Goal: Task Accomplishment & Management: Use online tool/utility

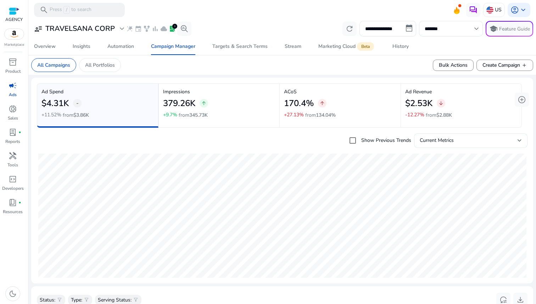
scroll to position [0, 28]
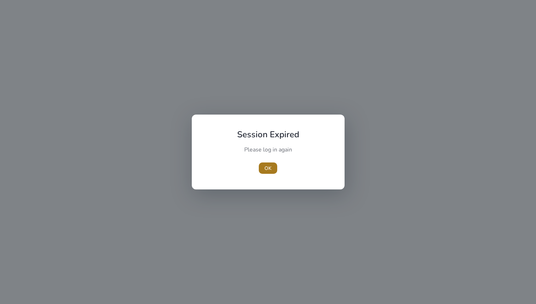
click at [269, 169] on span "OK" at bounding box center [268, 168] width 7 height 7
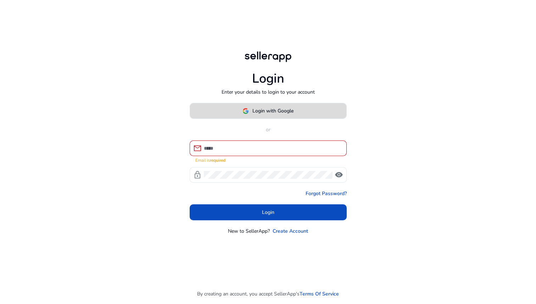
click at [264, 119] on span at bounding box center [268, 111] width 156 height 17
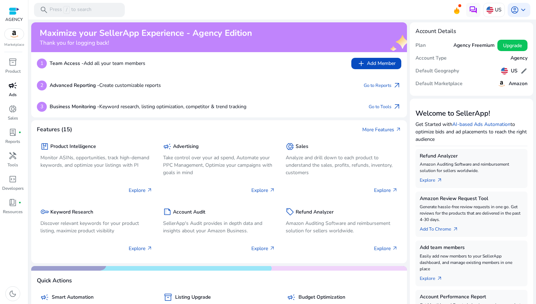
click at [12, 83] on span "campaign" at bounding box center [13, 85] width 9 height 9
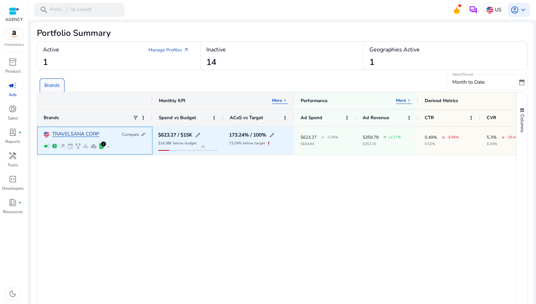
click at [66, 133] on link "TRAVELSANA CORP" at bounding box center [75, 134] width 47 height 5
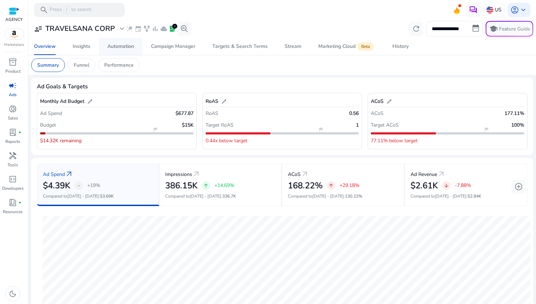
click at [133, 42] on span "Automation" at bounding box center [120, 46] width 27 height 17
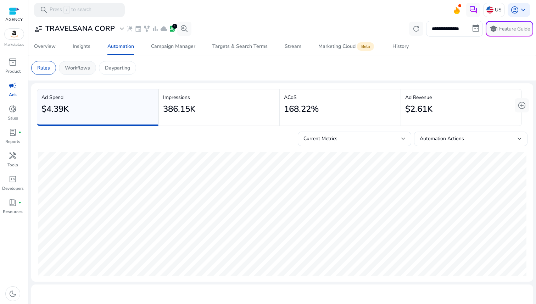
click at [78, 68] on p "Workflows" at bounding box center [77, 67] width 25 height 7
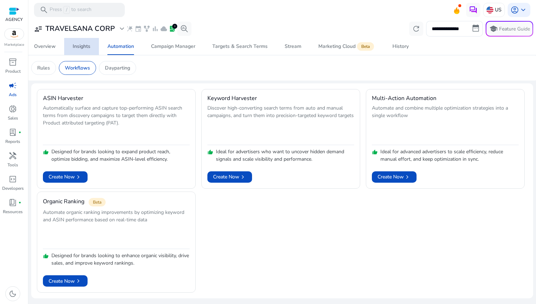
click at [75, 49] on div "Insights" at bounding box center [82, 46] width 18 height 5
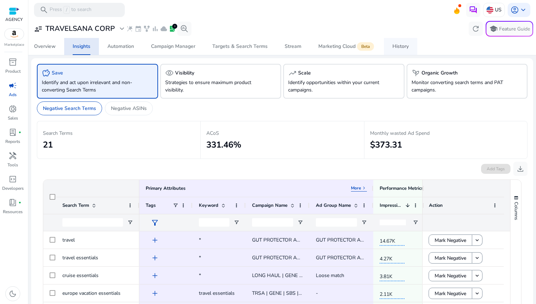
click at [395, 45] on div "History" at bounding box center [401, 46] width 16 height 5
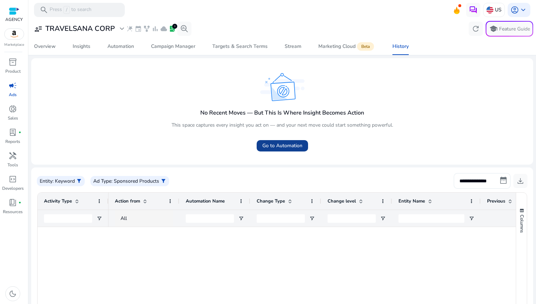
click at [292, 143] on span "Go to Automation" at bounding box center [283, 145] width 40 height 7
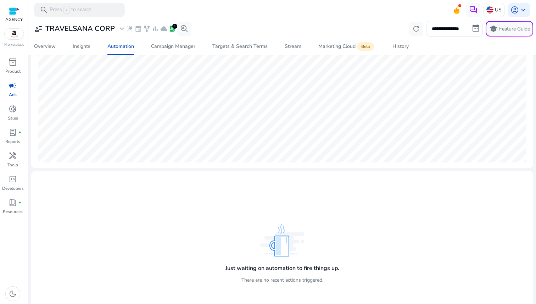
scroll to position [137, 0]
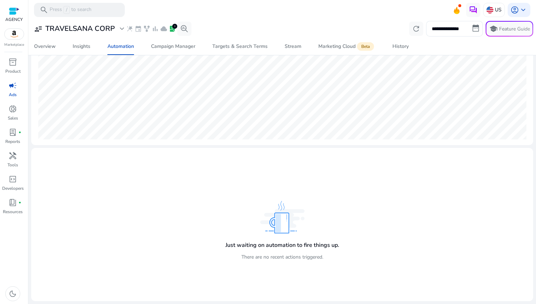
click at [253, 195] on app-empty-state "Just waiting on automation to fire things up. There are no recent actions trigg…" at bounding box center [282, 224] width 117 height 87
click at [265, 229] on img at bounding box center [282, 217] width 44 height 33
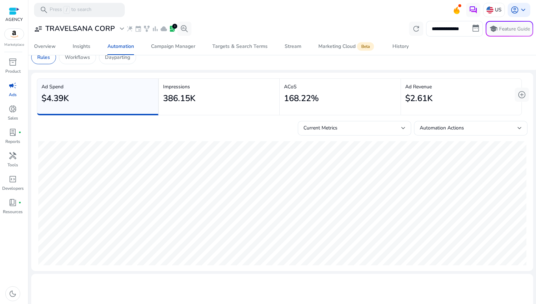
scroll to position [0, 0]
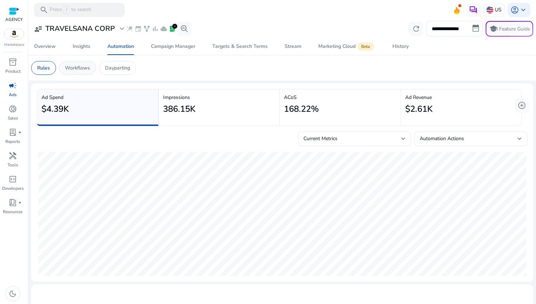
click at [81, 69] on p "Workflows" at bounding box center [77, 67] width 25 height 7
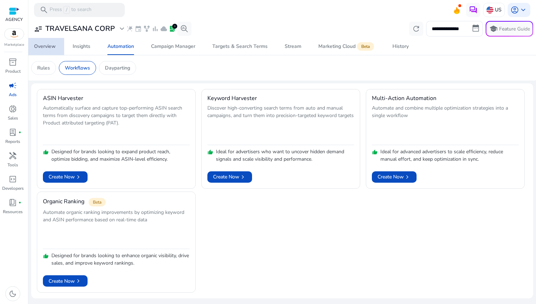
click at [52, 46] on div "Overview" at bounding box center [45, 46] width 22 height 5
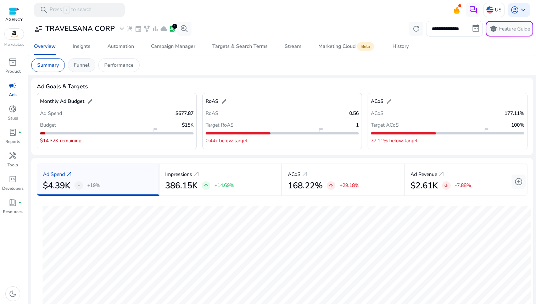
click at [84, 66] on p "Funnel" at bounding box center [82, 64] width 16 height 7
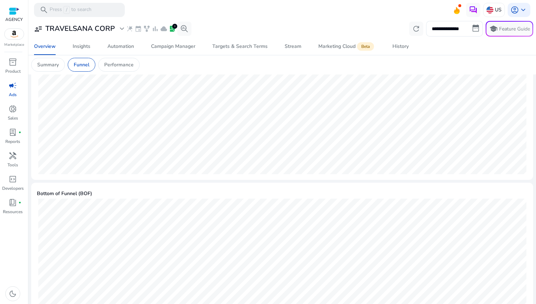
scroll to position [311, 0]
click at [114, 63] on p "Performance" at bounding box center [118, 64] width 29 height 7
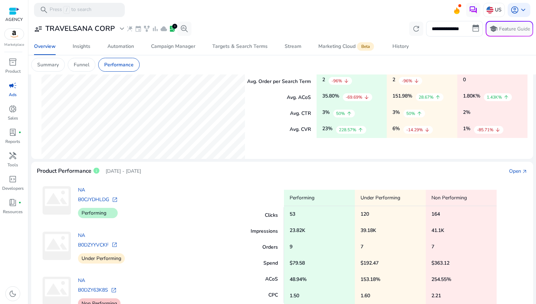
scroll to position [171, 0]
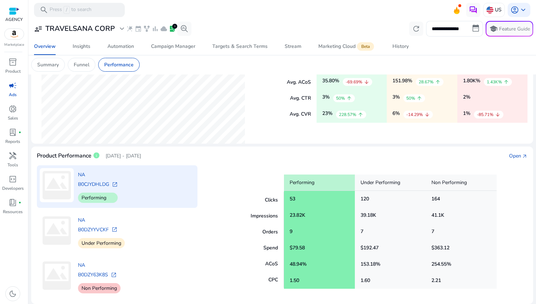
click at [112, 184] on span "open_in_new" at bounding box center [115, 185] width 6 height 6
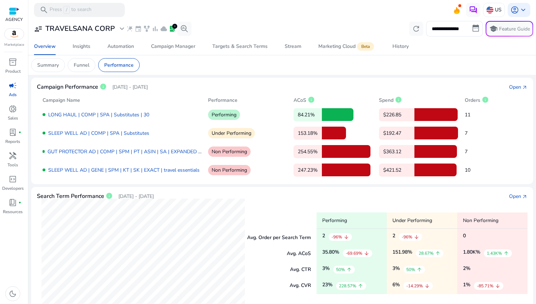
click at [313, 132] on p "153.18%" at bounding box center [308, 133] width 28 height 13
click at [172, 151] on link "GUT PROTECTOR AD | COMP | SPM | PT | ASIN | SA | EXPANDED | B01JOE7RGM | Travel…" at bounding box center [152, 151] width 208 height 7
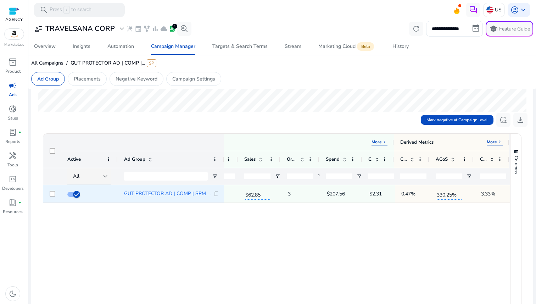
click at [446, 194] on span "330.25%" at bounding box center [449, 194] width 25 height 12
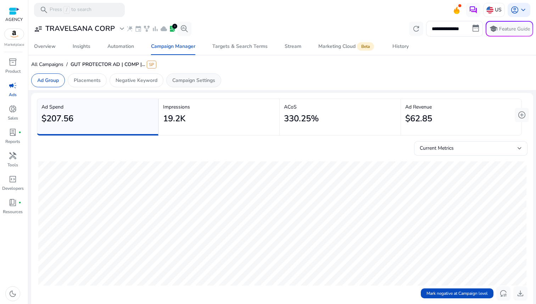
click at [205, 82] on p "Campaign Settings" at bounding box center [193, 80] width 43 height 7
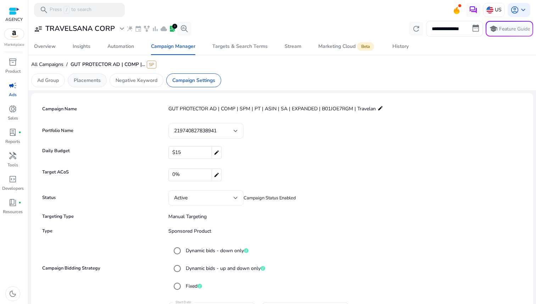
click at [96, 81] on p "Placements" at bounding box center [87, 80] width 27 height 7
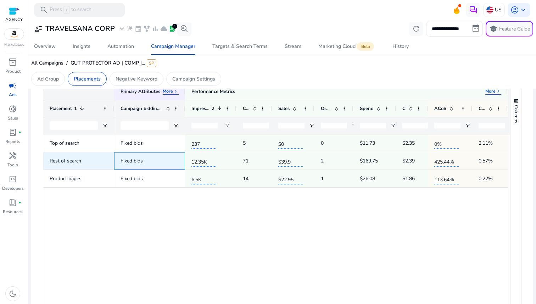
click at [152, 159] on span "Fixed bids" at bounding box center [150, 161] width 58 height 15
click at [202, 160] on span "12.35K" at bounding box center [204, 161] width 25 height 12
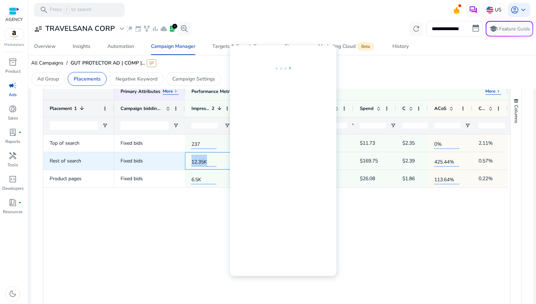
click at [202, 160] on span "12.35K" at bounding box center [204, 161] width 25 height 12
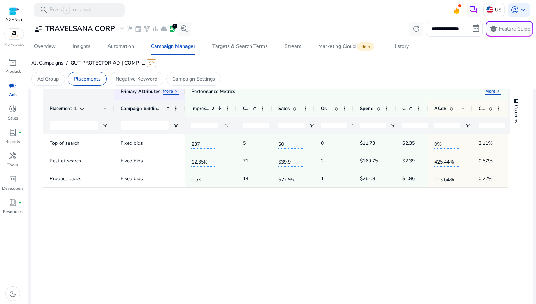
click at [206, 125] on input "number" at bounding box center [205, 126] width 26 height 6
click at [243, 159] on p "71" at bounding box center [246, 161] width 6 height 15
click at [497, 90] on span "keyboard_arrow_right" at bounding box center [499, 91] width 6 height 6
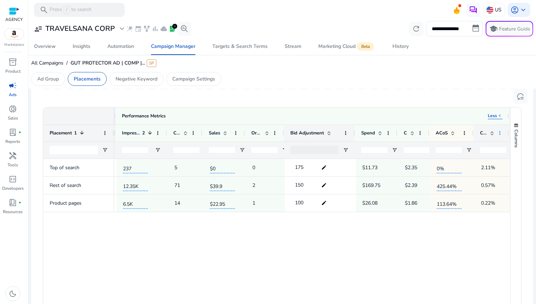
click at [497, 134] on span at bounding box center [500, 133] width 6 height 6
click at [462, 84] on app-sa-custom-tab "Ad Group Placements Negative Keyword Campaign Settings" at bounding box center [282, 79] width 502 height 14
click at [487, 133] on span at bounding box center [491, 133] width 8 height 6
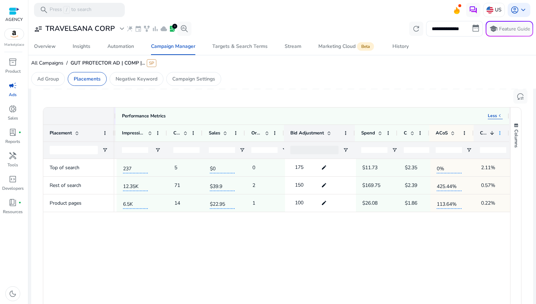
click at [501, 133] on span at bounding box center [500, 133] width 6 height 6
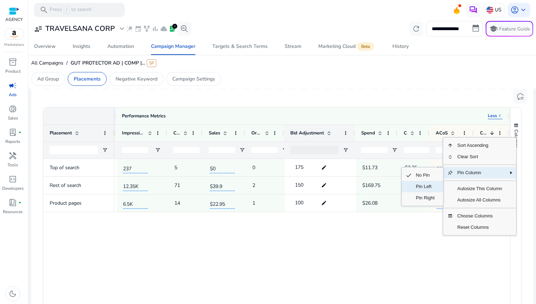
click at [426, 187] on span "Pin Left" at bounding box center [425, 186] width 27 height 11
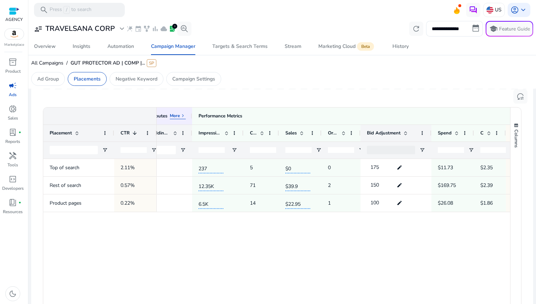
drag, startPoint x: 148, startPoint y: 131, endPoint x: 155, endPoint y: 133, distance: 7.6
click at [155, 133] on div at bounding box center [156, 133] width 3 height 17
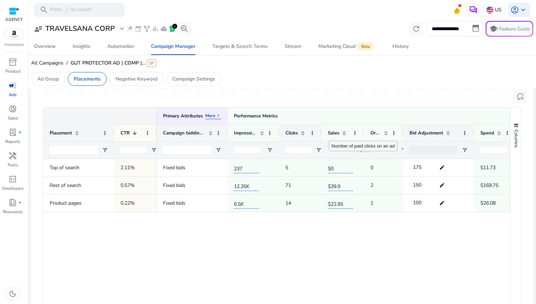
drag, startPoint x: 314, startPoint y: 132, endPoint x: 321, endPoint y: 134, distance: 7.5
click at [321, 134] on div at bounding box center [321, 133] width 3 height 17
click at [393, 133] on span at bounding box center [394, 133] width 6 height 6
drag, startPoint x: 392, startPoint y: 132, endPoint x: 403, endPoint y: 132, distance: 11.4
click at [403, 132] on div "Campaign bidding strategy Impressions Clicks" at bounding box center [375, 133] width 436 height 17
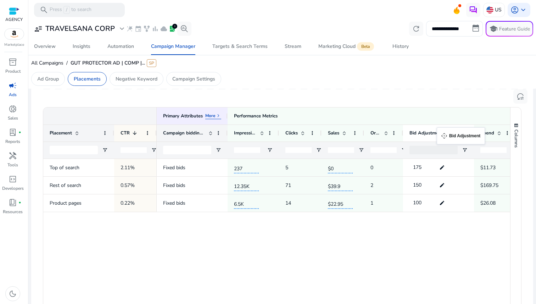
drag, startPoint x: 397, startPoint y: 132, endPoint x: 441, endPoint y: 132, distance: 43.6
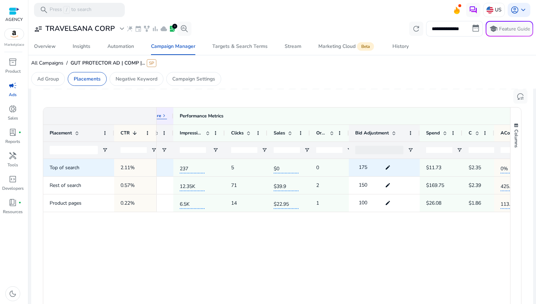
scroll to position [0, 79]
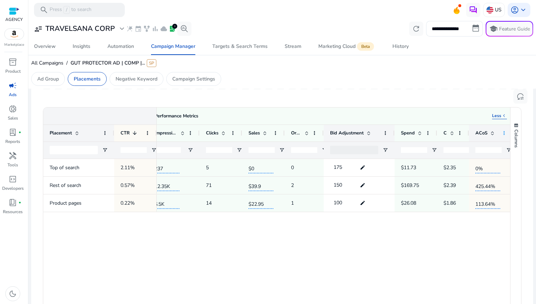
click at [505, 134] on span at bounding box center [505, 133] width 6 height 6
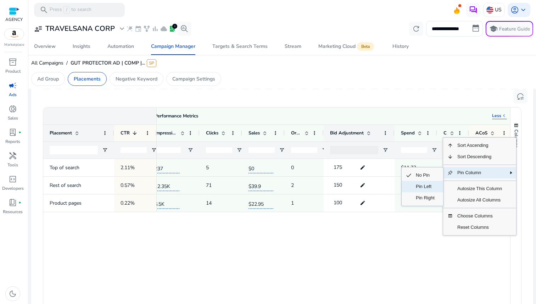
click at [431, 189] on span "Pin Left" at bounding box center [425, 186] width 27 height 11
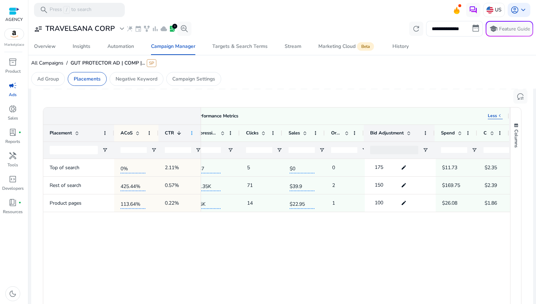
click at [193, 135] on span at bounding box center [192, 133] width 6 height 6
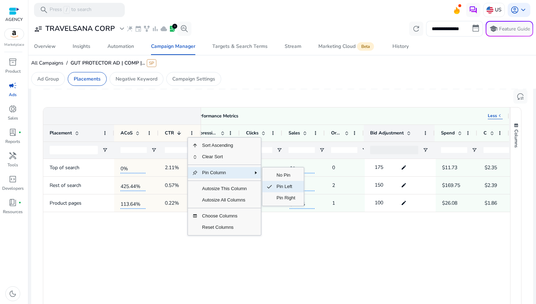
click at [274, 188] on span "Pin Left" at bounding box center [285, 186] width 27 height 11
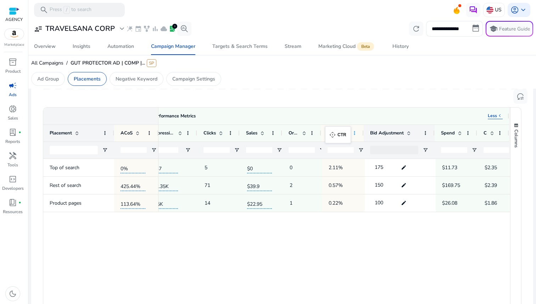
scroll to position [0, 85]
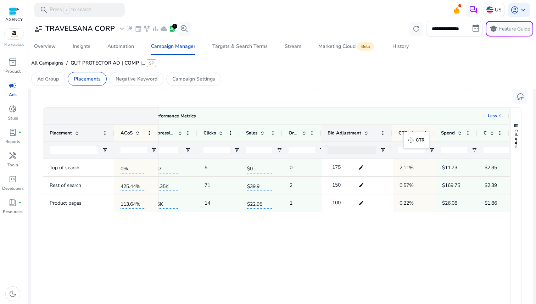
drag, startPoint x: 182, startPoint y: 128, endPoint x: 408, endPoint y: 136, distance: 226.1
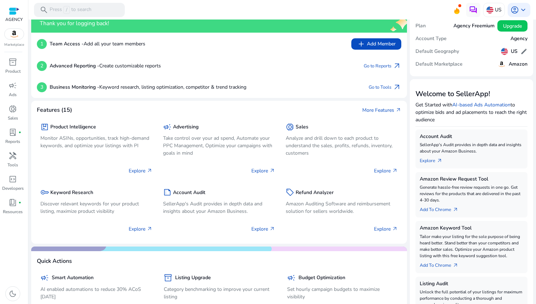
scroll to position [10, 0]
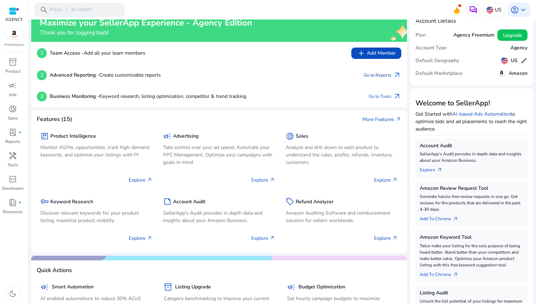
click at [375, 75] on link "Go to Reports arrow_outward" at bounding box center [383, 75] width 38 height 10
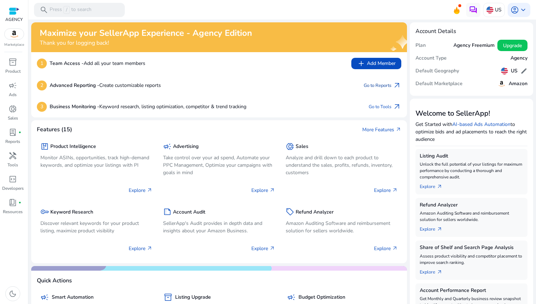
click at [378, 89] on link "Go to Reports arrow_outward" at bounding box center [383, 86] width 38 height 10
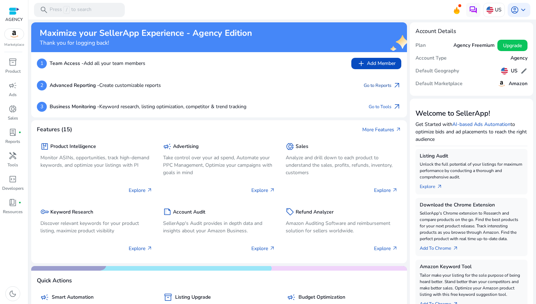
click at [380, 87] on link "Go to Reports arrow_outward" at bounding box center [383, 86] width 38 height 10
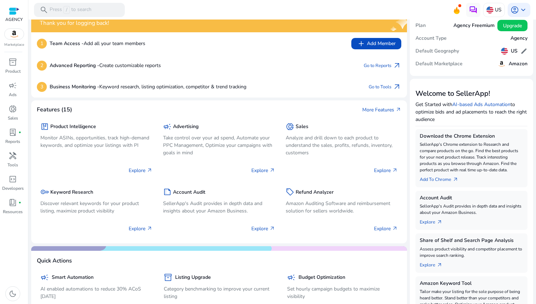
scroll to position [28, 0]
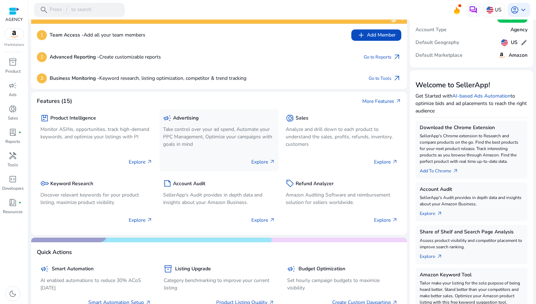
click at [230, 138] on p "Take control over your ad spend, Automate your PPC Management, Optimize your ca…" at bounding box center [219, 137] width 112 height 22
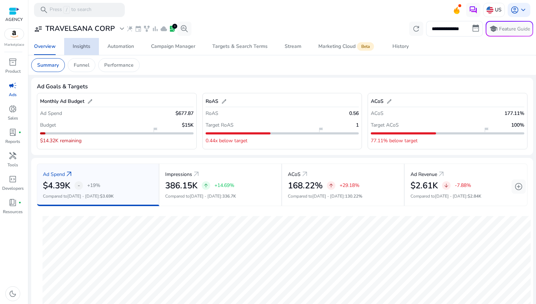
click at [86, 45] on div "Insights" at bounding box center [82, 46] width 18 height 5
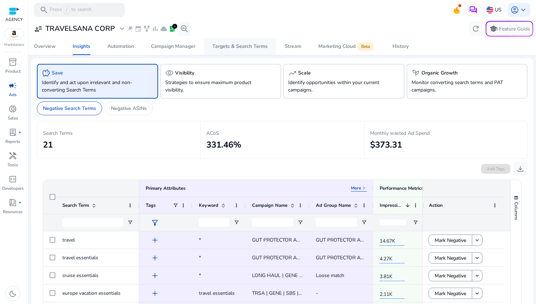
click at [238, 48] on div "Targets & Search Terms" at bounding box center [240, 46] width 55 height 5
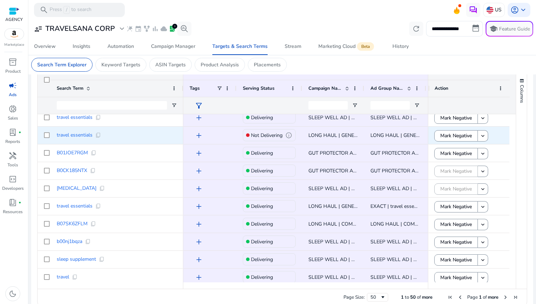
scroll to position [17, 0]
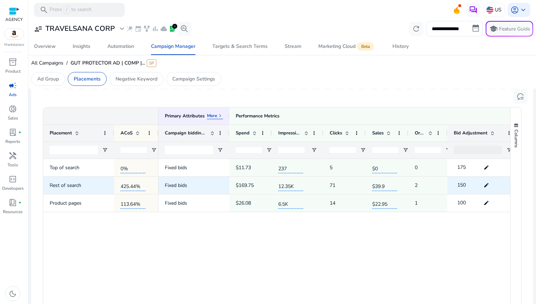
scroll to position [0, 85]
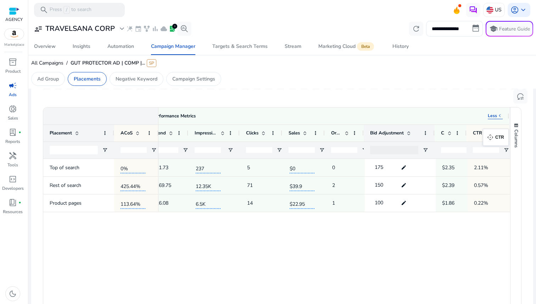
drag, startPoint x: 445, startPoint y: 131, endPoint x: 487, endPoint y: 133, distance: 41.6
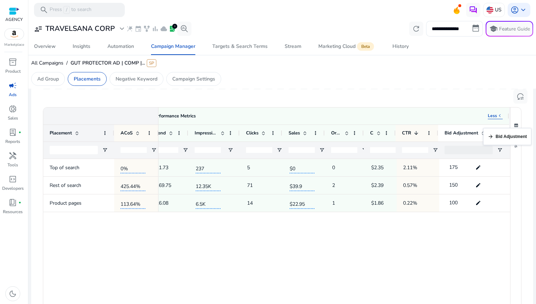
drag, startPoint x: 398, startPoint y: 133, endPoint x: 503, endPoint y: 132, distance: 105.0
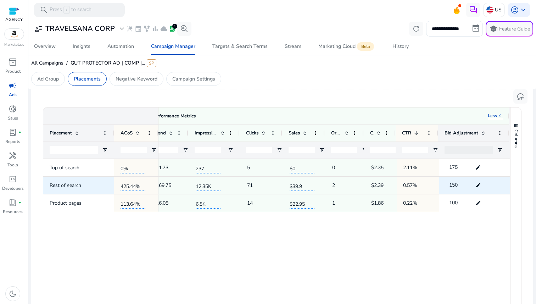
scroll to position [0, 47]
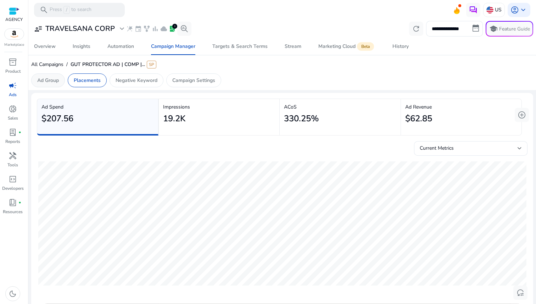
click at [48, 79] on p "Ad Group" at bounding box center [48, 80] width 22 height 7
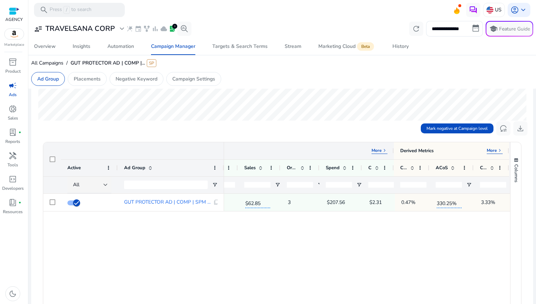
click at [378, 154] on div "More keyboard_arrow_right" at bounding box center [380, 151] width 16 height 6
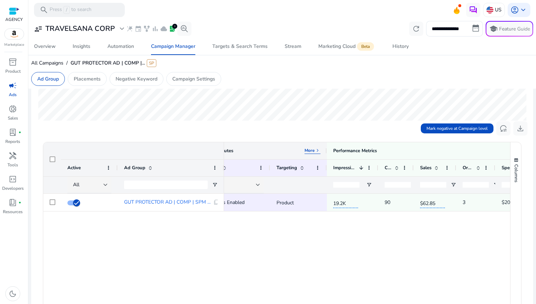
click at [314, 152] on p "More" at bounding box center [310, 151] width 10 height 6
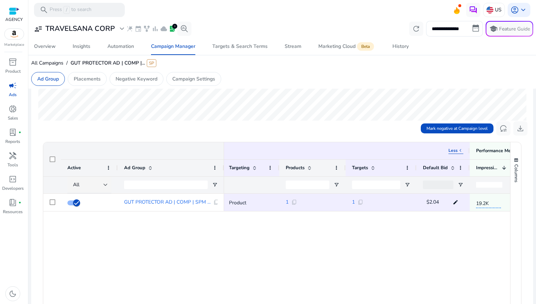
drag, startPoint x: 321, startPoint y: 168, endPoint x: 345, endPoint y: 169, distance: 23.8
click at [345, 169] on div at bounding box center [345, 168] width 3 height 17
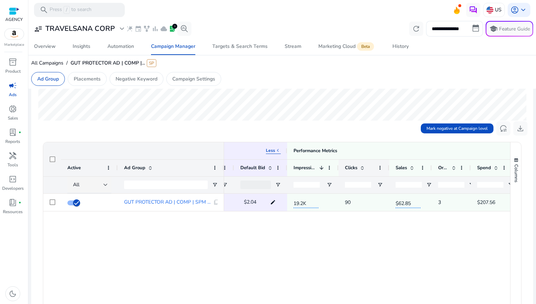
drag, startPoint x: 373, startPoint y: 166, endPoint x: 389, endPoint y: 166, distance: 15.6
click at [389, 166] on div at bounding box center [389, 168] width 3 height 17
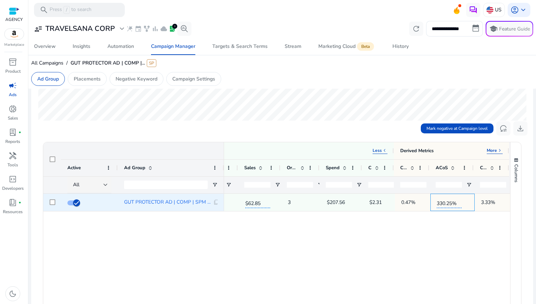
click at [446, 205] on span "330.25%" at bounding box center [449, 202] width 25 height 12
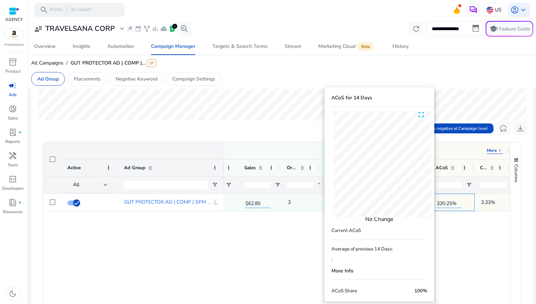
click at [461, 259] on div "19.2K 90 $62.85 3 $207.56 $2.31 0.47% 330.25% 3.33%" at bounding box center [367, 278] width 286 height 168
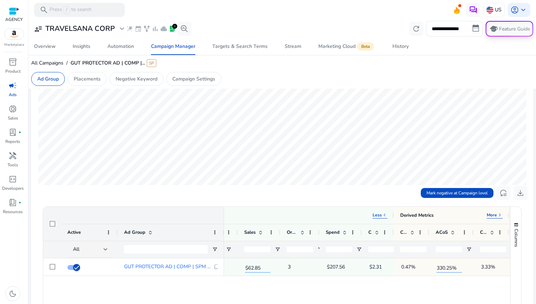
click at [502, 25] on span "school Feature Guide" at bounding box center [510, 29] width 46 height 14
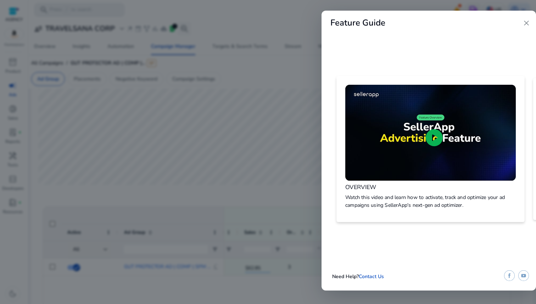
click at [461, 142] on img at bounding box center [431, 132] width 171 height 96
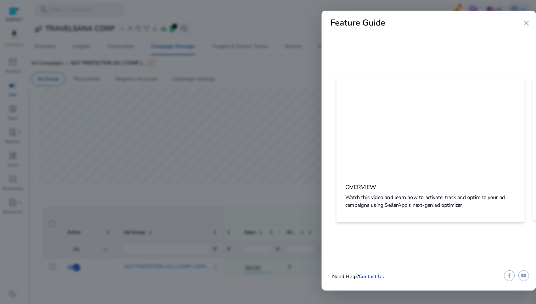
click at [528, 23] on span "close" at bounding box center [527, 23] width 9 height 9
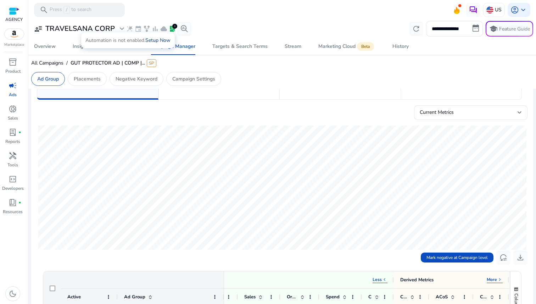
click at [155, 38] on link "Setup Now" at bounding box center [157, 40] width 25 height 7
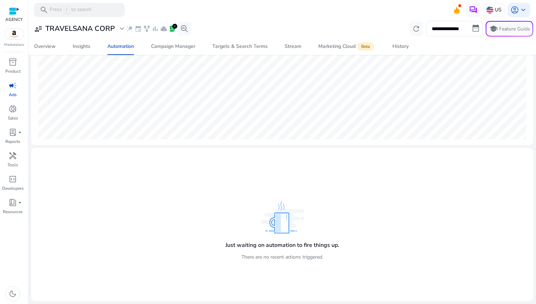
click at [303, 226] on img at bounding box center [282, 217] width 44 height 33
click at [284, 266] on div "Just waiting on automation to fire things up. There are no recent actions trigg…" at bounding box center [282, 233] width 117 height 69
click at [286, 256] on p "There are no recent actions triggered." at bounding box center [283, 256] width 82 height 7
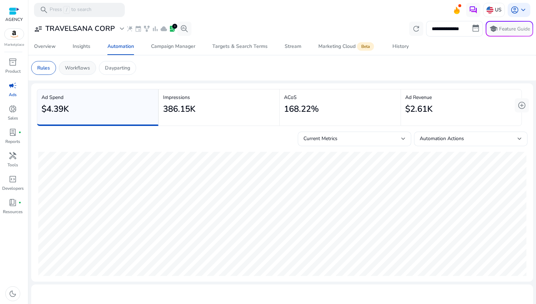
click at [85, 71] on p "Workflows" at bounding box center [77, 67] width 25 height 7
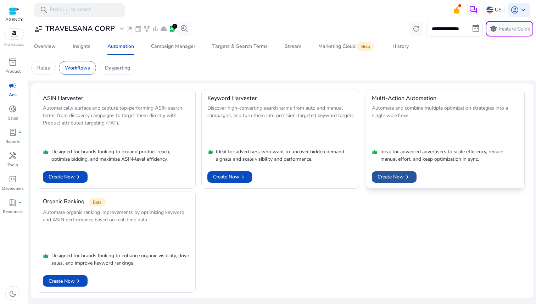
click at [400, 180] on span "Create Now chevron_right" at bounding box center [394, 176] width 33 height 7
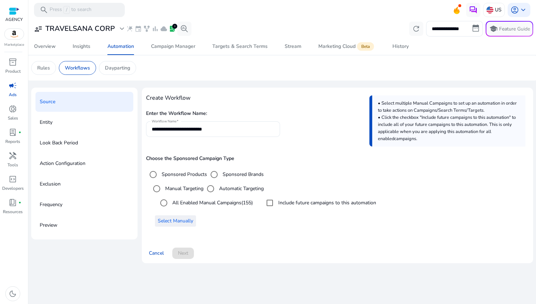
click at [172, 222] on span "Select Manually" at bounding box center [175, 220] width 35 height 7
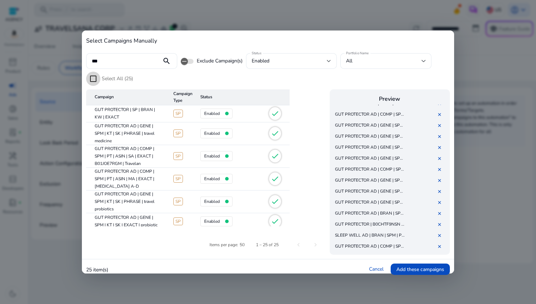
scroll to position [138, 0]
click at [120, 55] on div "***" at bounding box center [124, 61] width 64 height 16
type input "**********"
click at [165, 60] on mat-icon "search" at bounding box center [166, 61] width 17 height 9
click at [374, 267] on link "Cancel" at bounding box center [376, 269] width 15 height 7
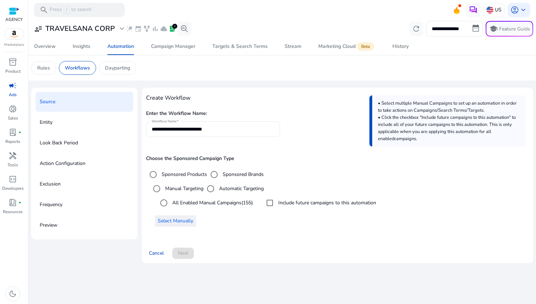
click at [169, 217] on span "Select Manually" at bounding box center [175, 220] width 35 height 7
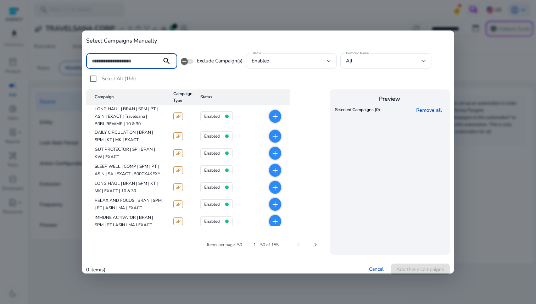
click at [141, 61] on input at bounding box center [124, 61] width 64 height 8
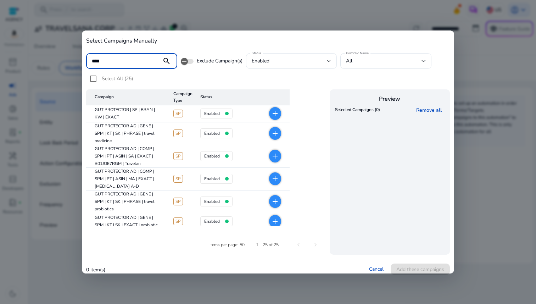
type input "**********"
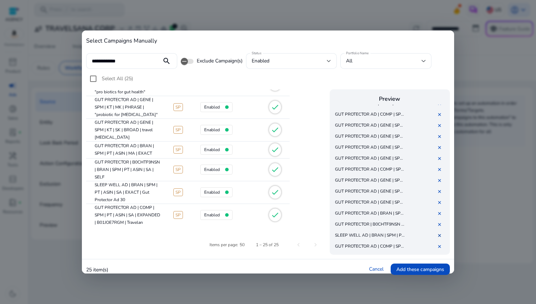
click at [441, 234] on link "✕" at bounding box center [441, 235] width 7 height 7
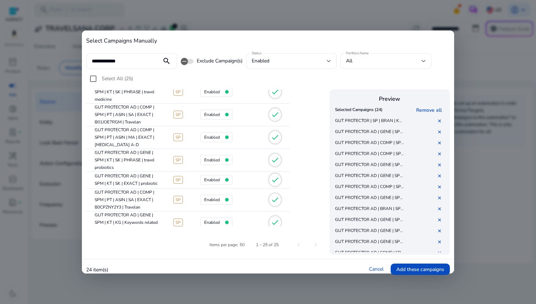
scroll to position [0, 0]
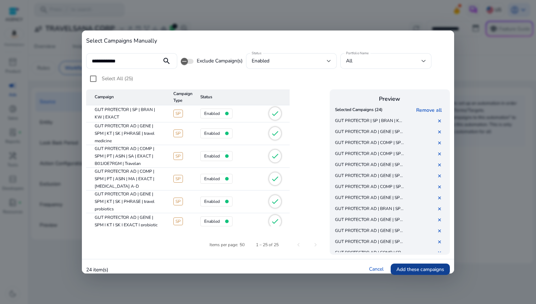
click at [409, 270] on span "Add these campaigns" at bounding box center [421, 269] width 48 height 7
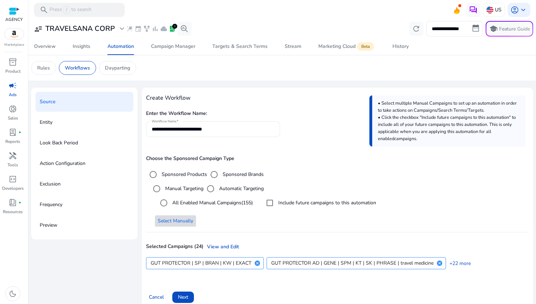
scroll to position [9, 0]
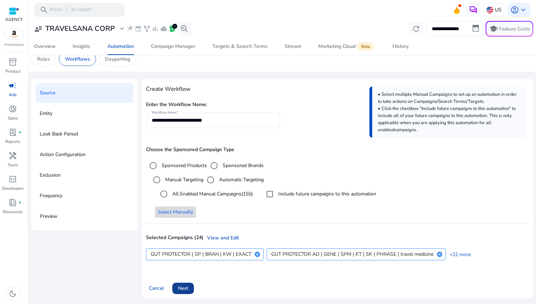
click at [185, 289] on span "Next" at bounding box center [183, 288] width 10 height 7
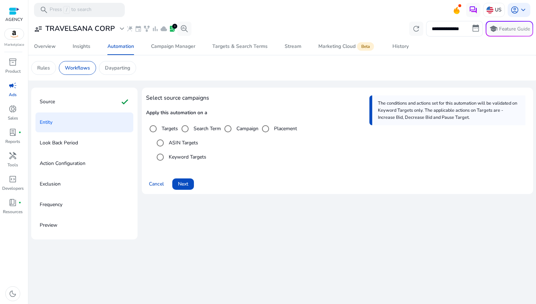
scroll to position [0, 0]
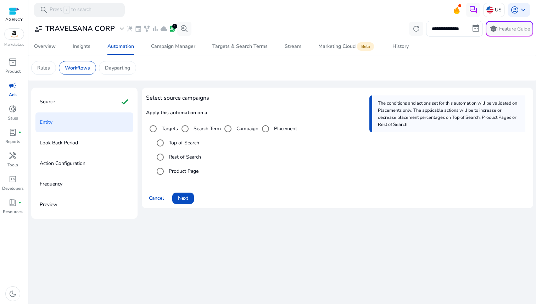
click at [174, 159] on label "Rest of Search" at bounding box center [184, 156] width 34 height 7
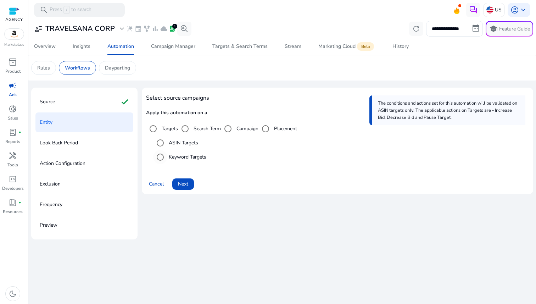
click at [171, 158] on label "Keyword Targets" at bounding box center [186, 156] width 39 height 7
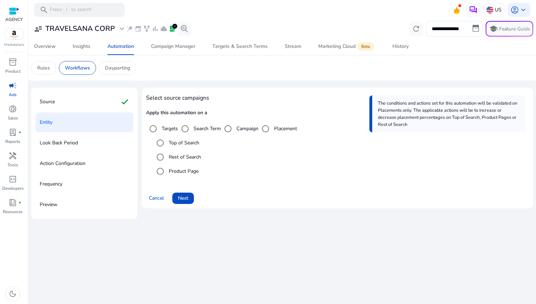
click at [166, 128] on label "Targets" at bounding box center [169, 128] width 18 height 7
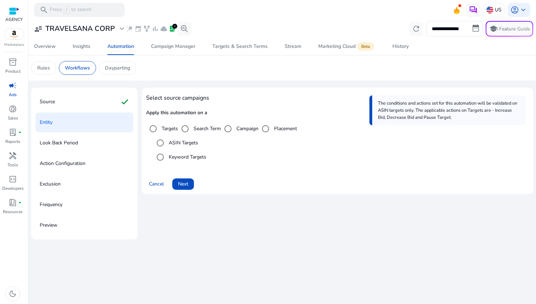
click at [196, 126] on label "Search Term" at bounding box center [206, 128] width 29 height 7
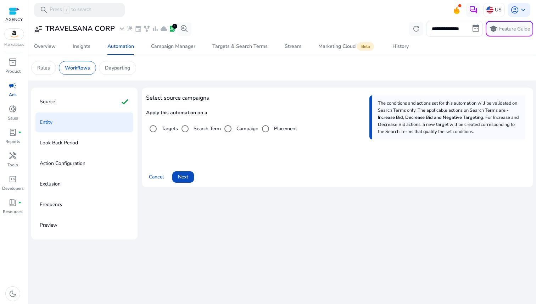
click at [243, 131] on label "Campaign" at bounding box center [246, 128] width 23 height 7
